Goal: Navigation & Orientation: Find specific page/section

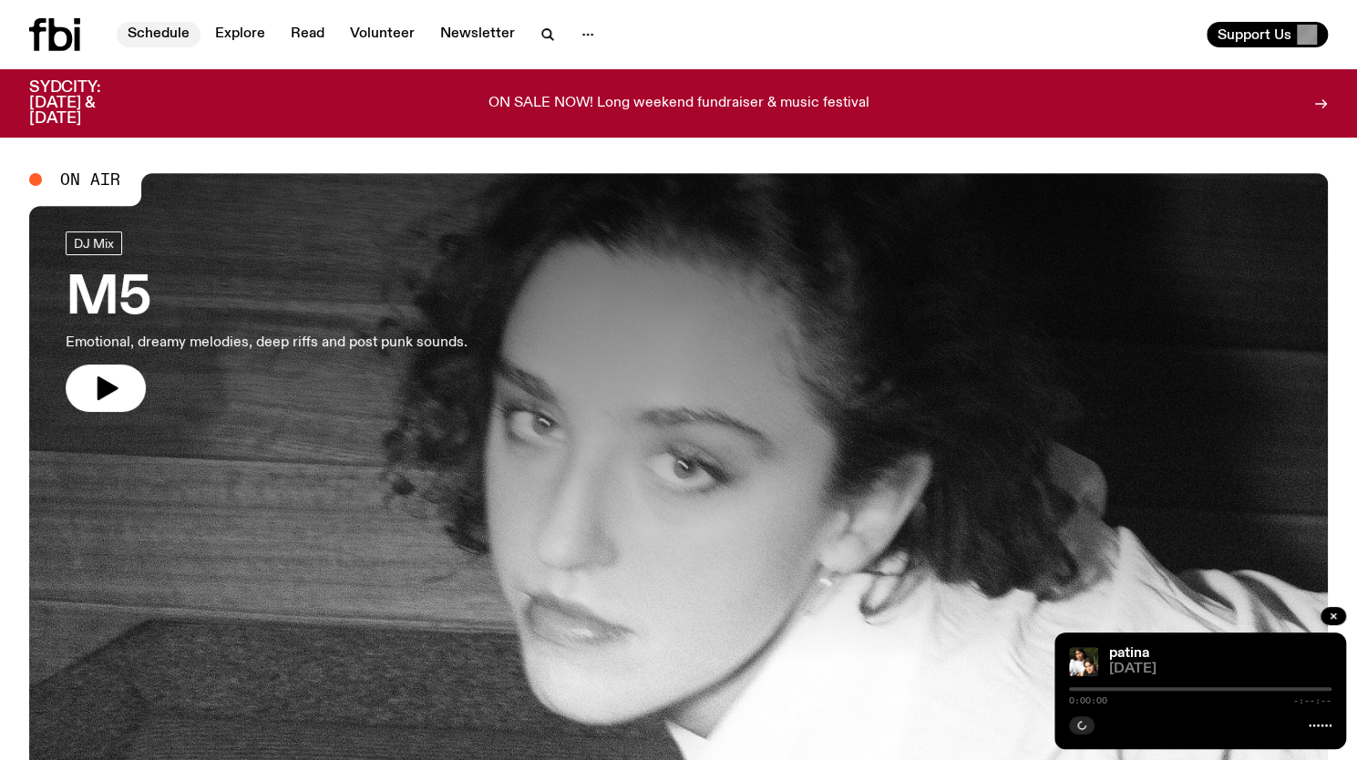
click at [166, 26] on link "Schedule" at bounding box center [159, 35] width 84 height 26
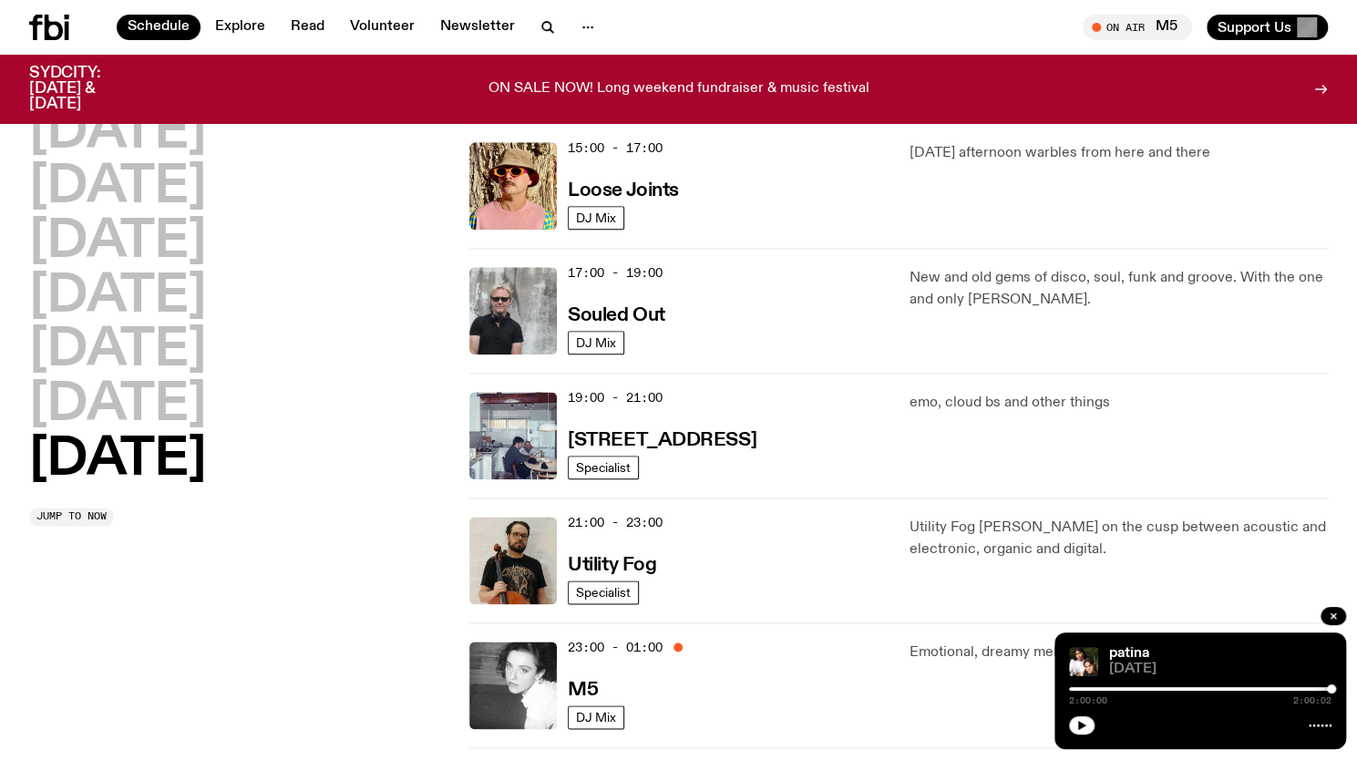
scroll to position [1016, 0]
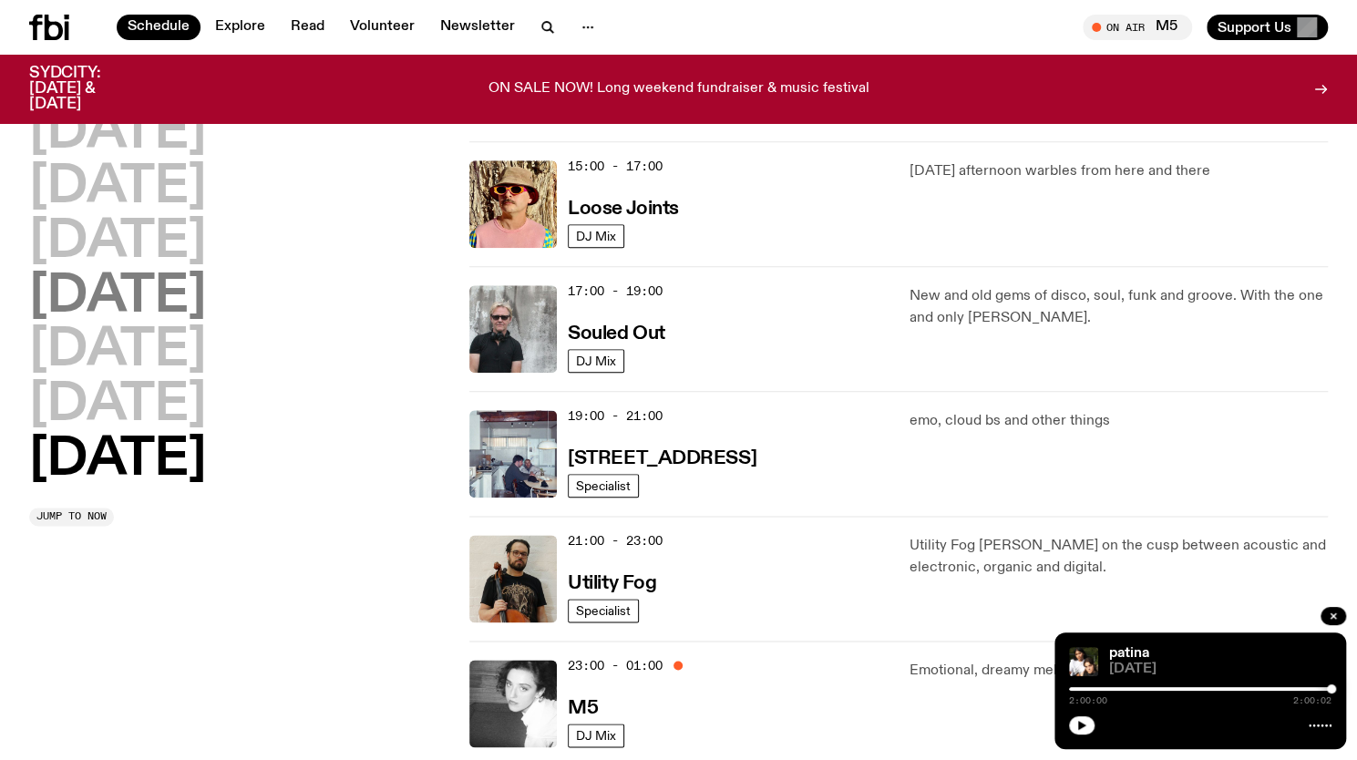
click at [120, 294] on h2 "[DATE]" at bounding box center [117, 297] width 177 height 51
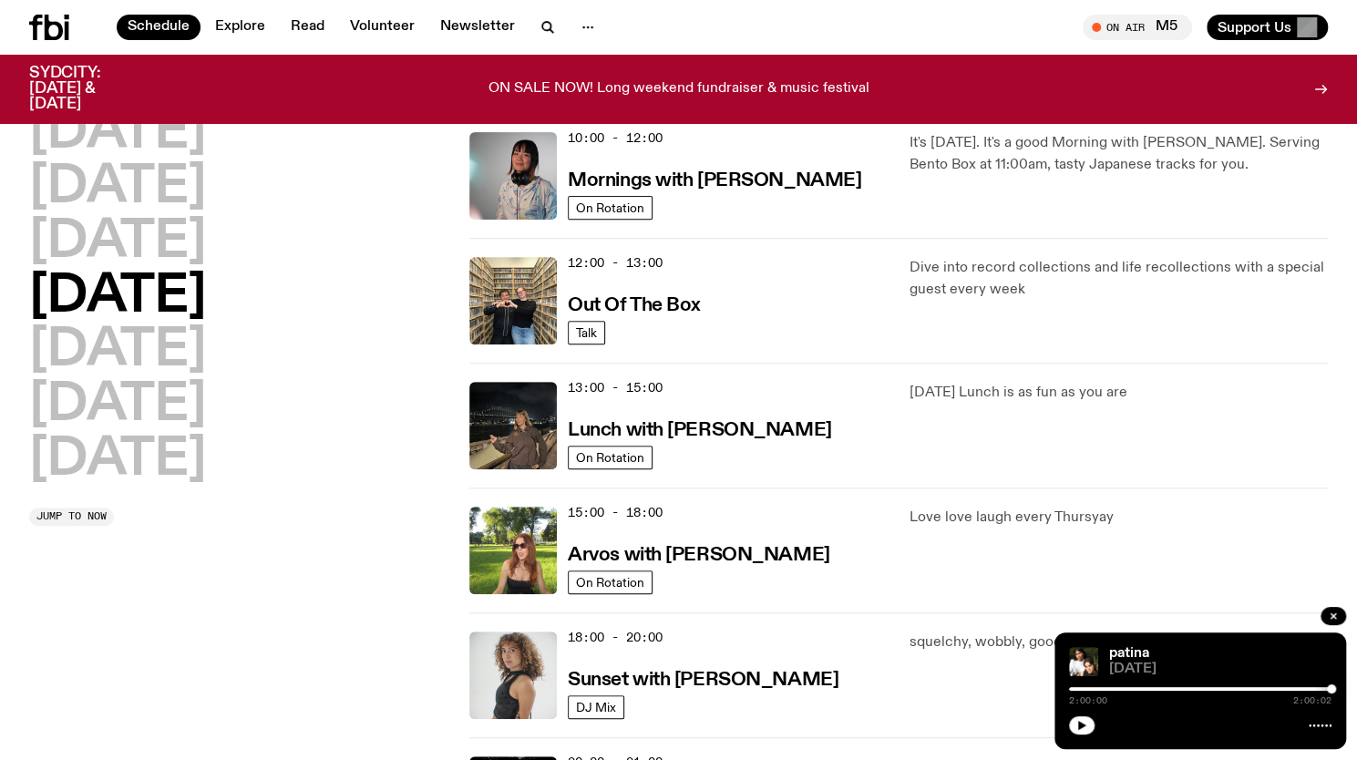
scroll to position [337, 0]
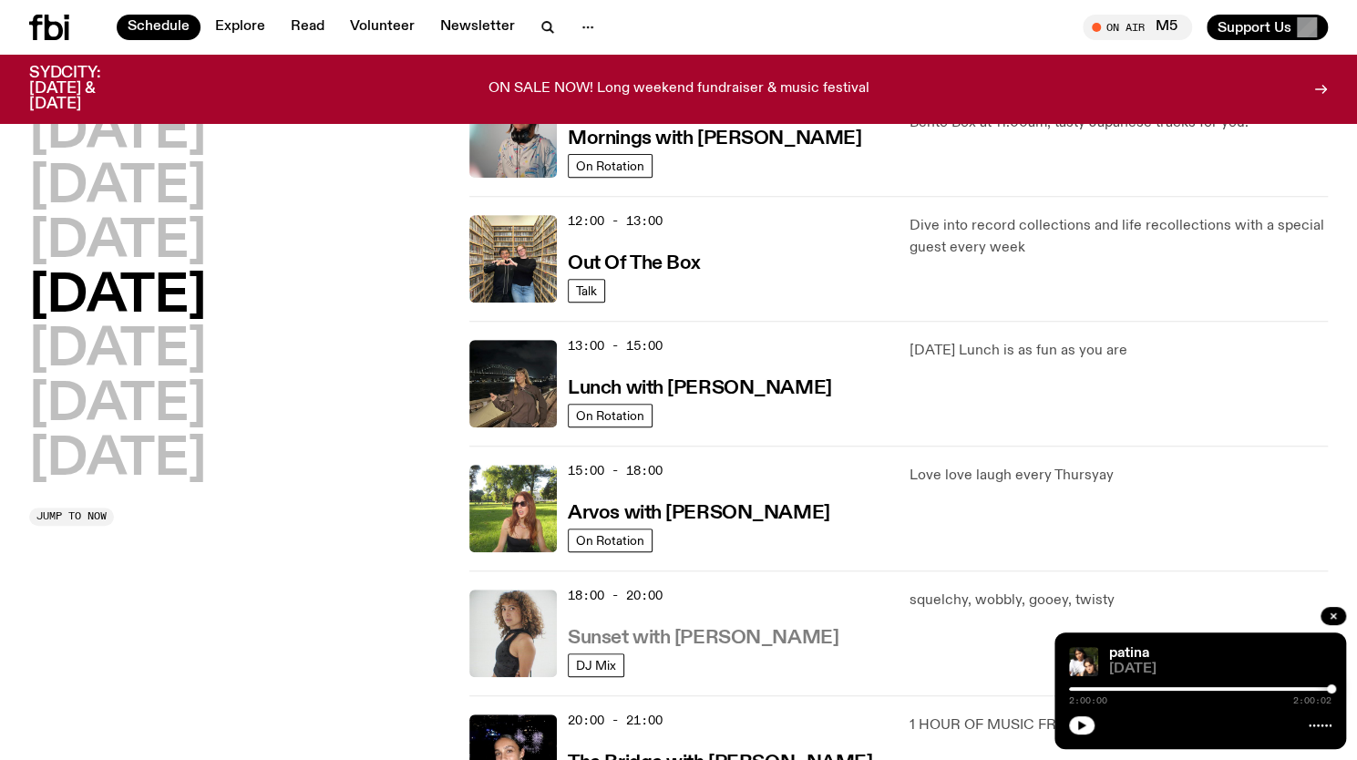
click at [625, 635] on h3 "Sunset with [PERSON_NAME]" at bounding box center [703, 638] width 271 height 19
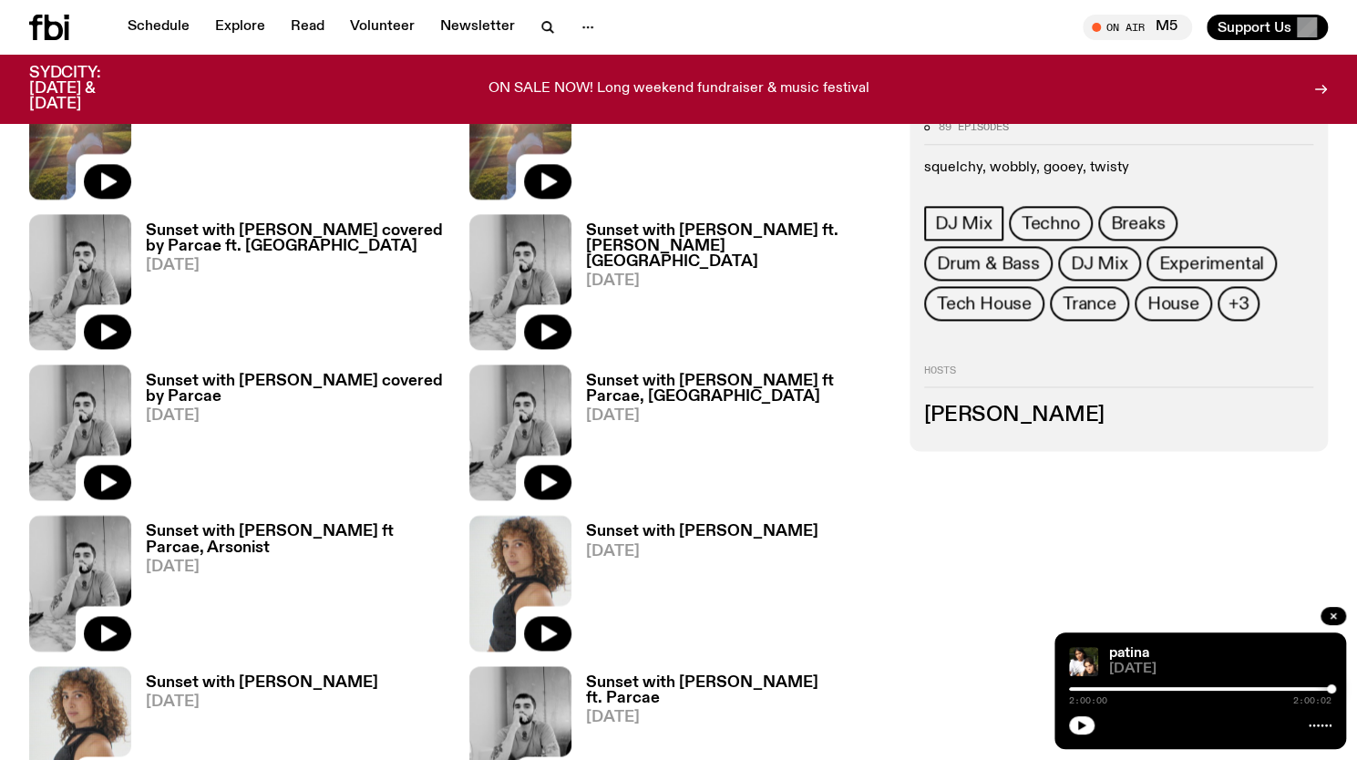
scroll to position [1399, 0]
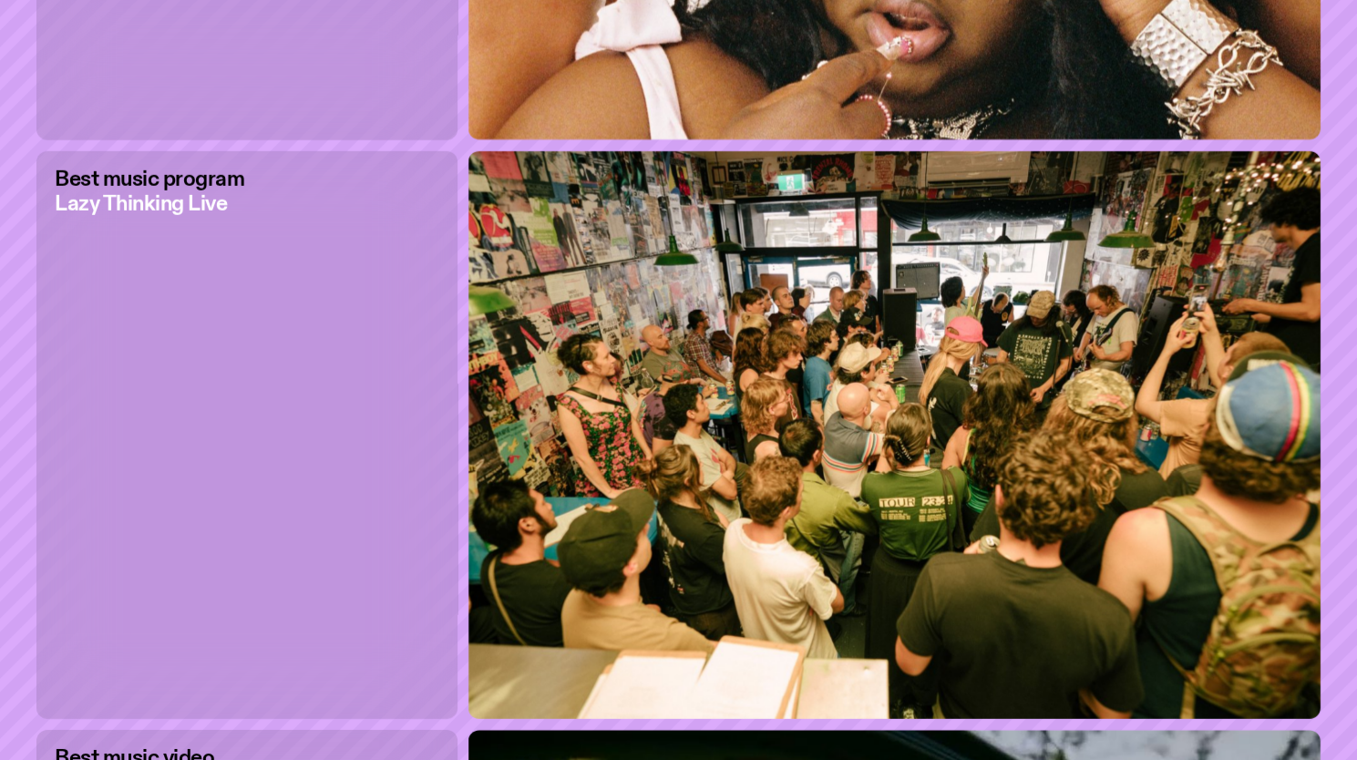
scroll to position [3030, 0]
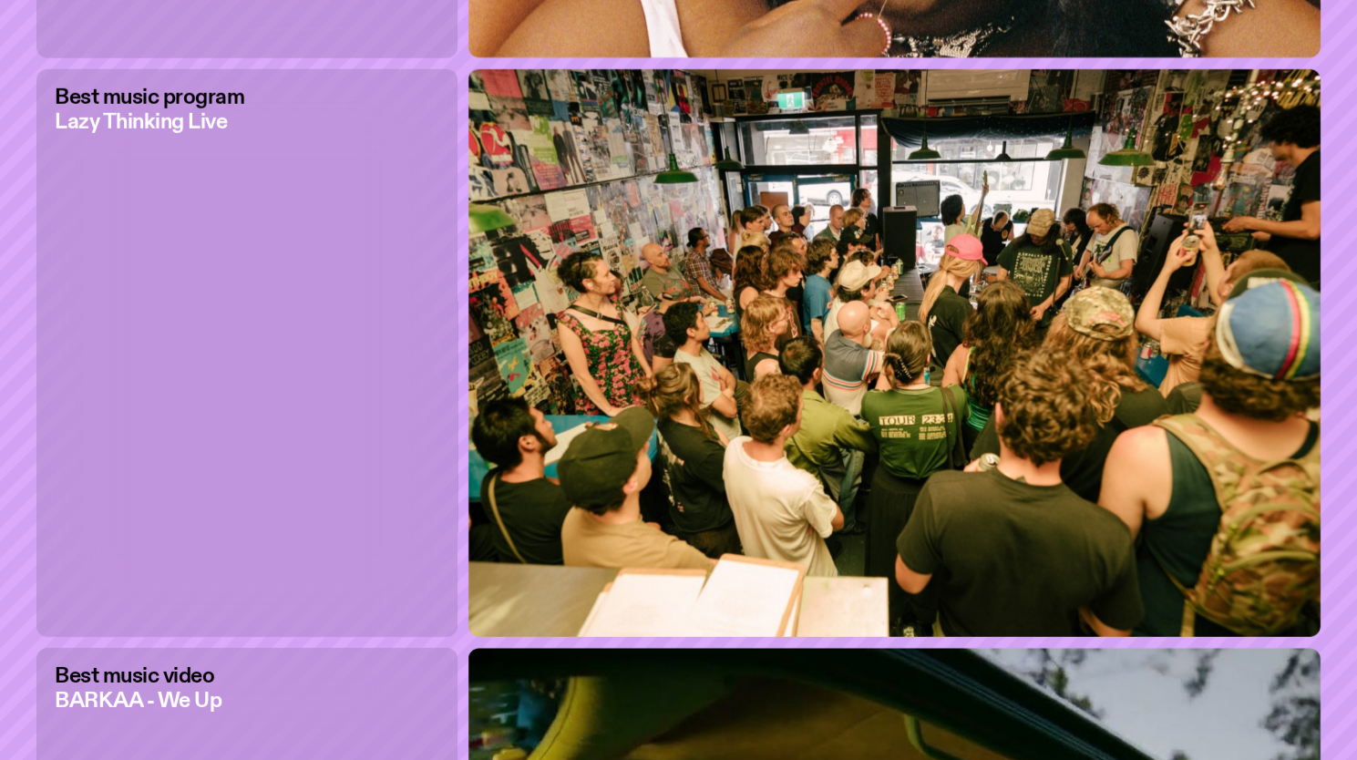
click at [781, 209] on img at bounding box center [895, 353] width 852 height 569
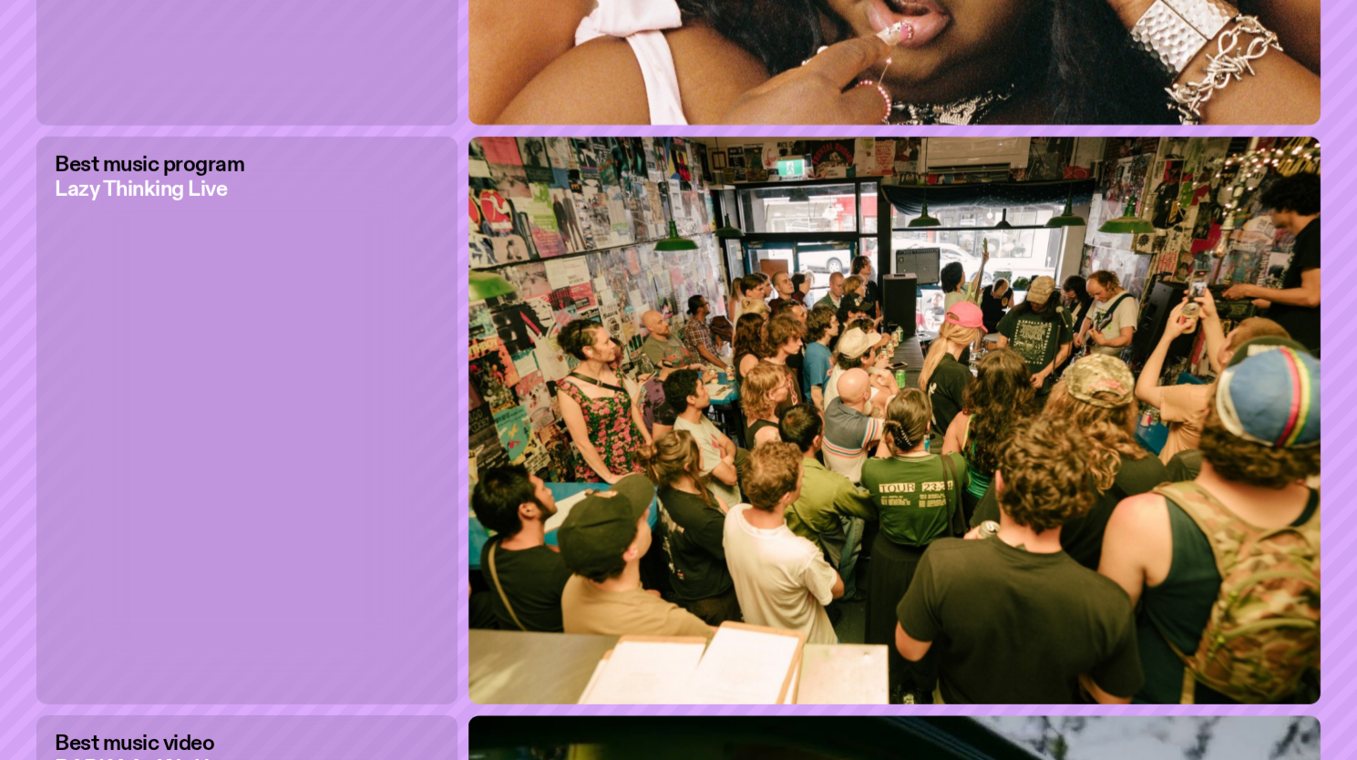
scroll to position [2950, 0]
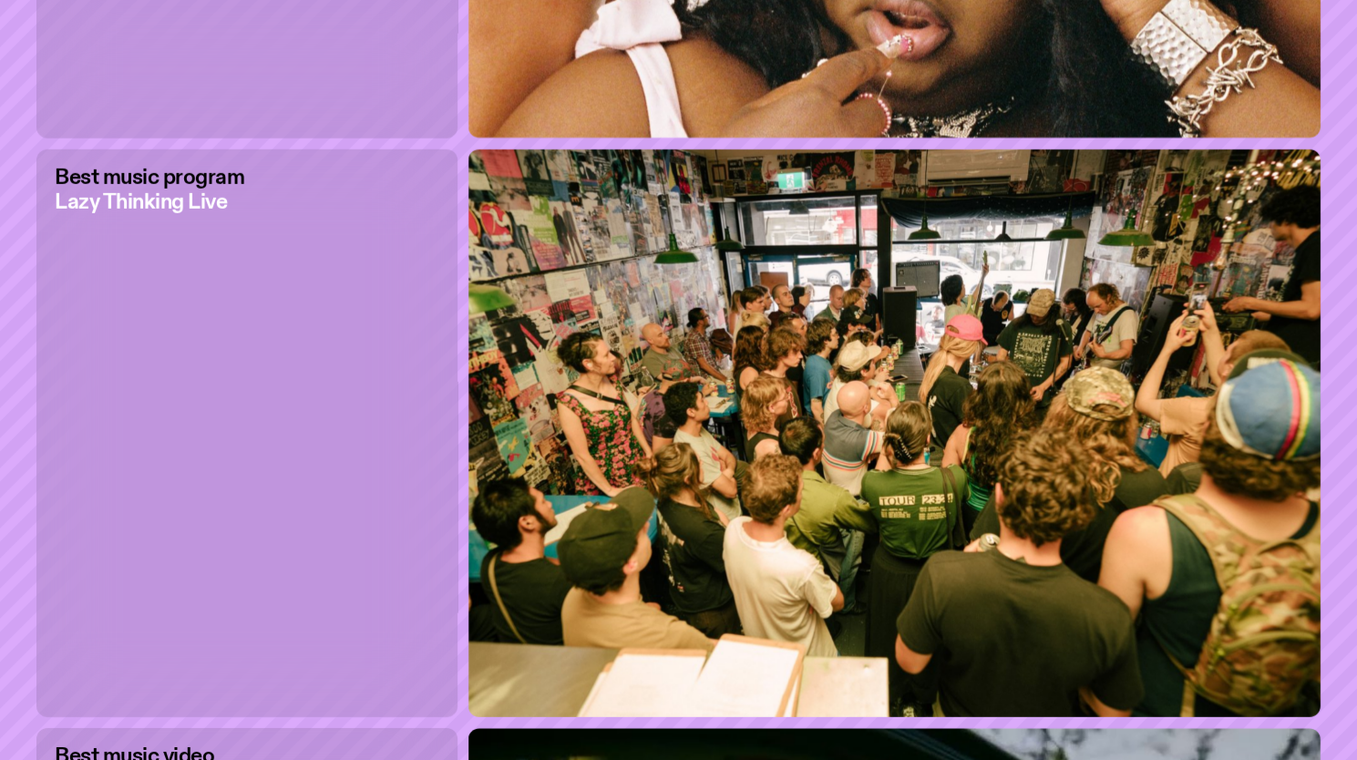
click at [153, 203] on h3 "Lazy Thinking Live" at bounding box center [150, 202] width 190 height 21
click at [169, 183] on h2 "Best music program" at bounding box center [150, 178] width 190 height 21
click at [644, 392] on img at bounding box center [895, 433] width 852 height 569
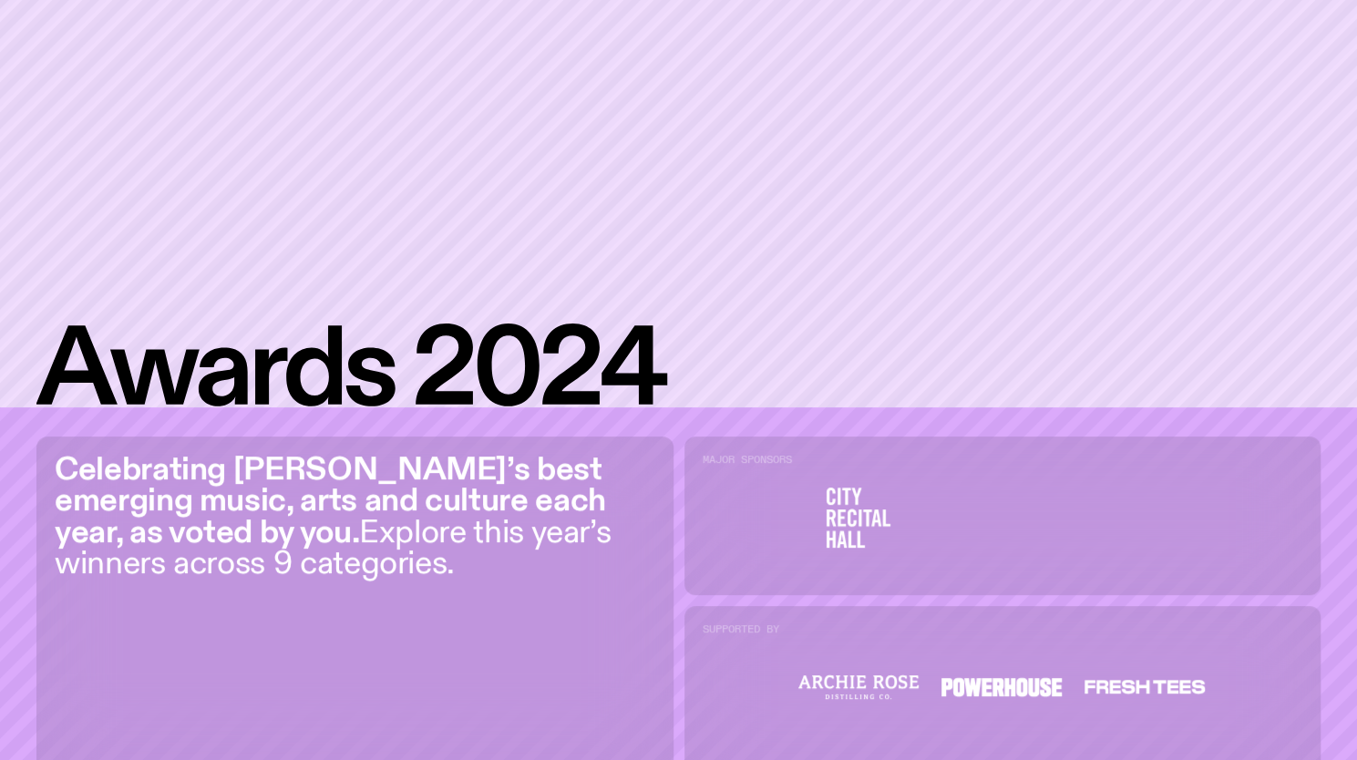
scroll to position [0, 0]
